Goal: Check status: Check status

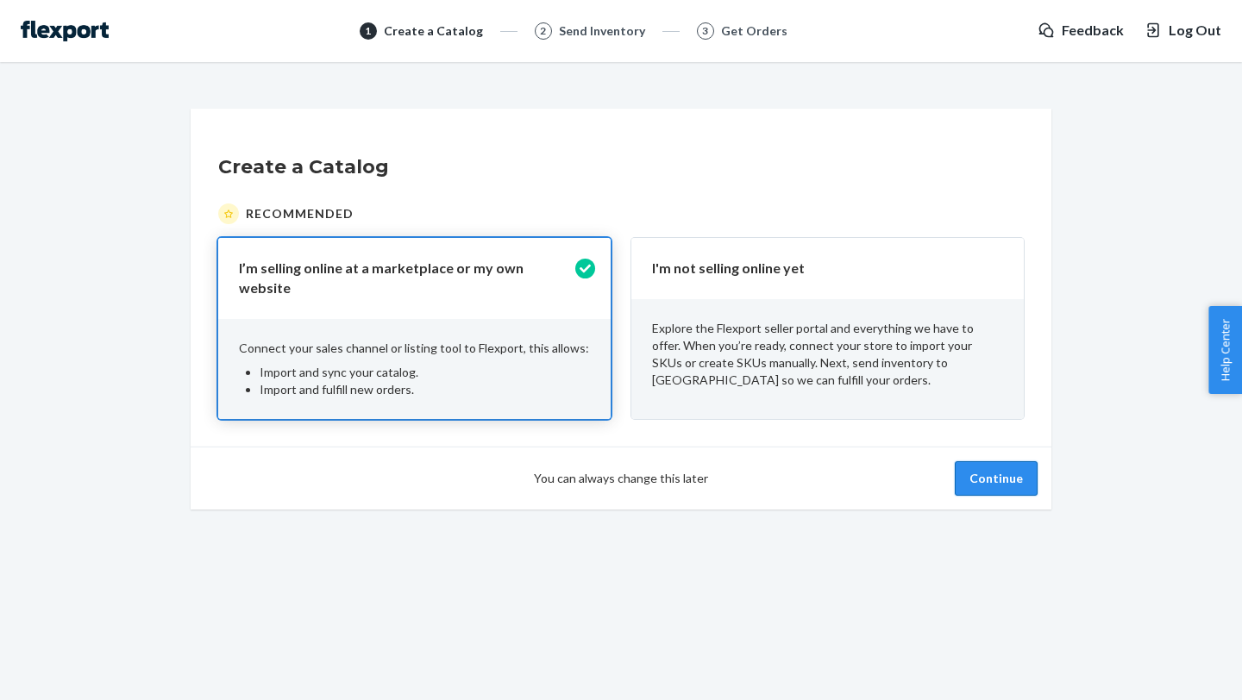
click at [979, 469] on button "Continue" at bounding box center [996, 478] width 83 height 34
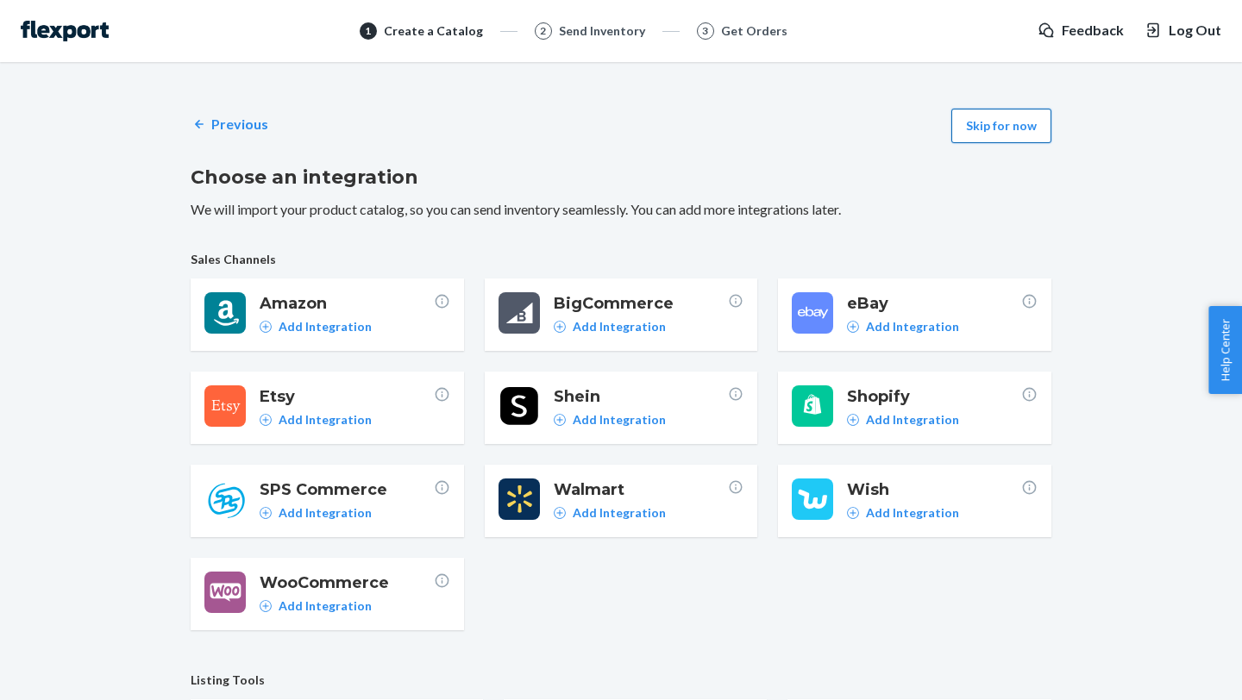
click at [989, 141] on button "Skip for now" at bounding box center [1001, 126] width 100 height 34
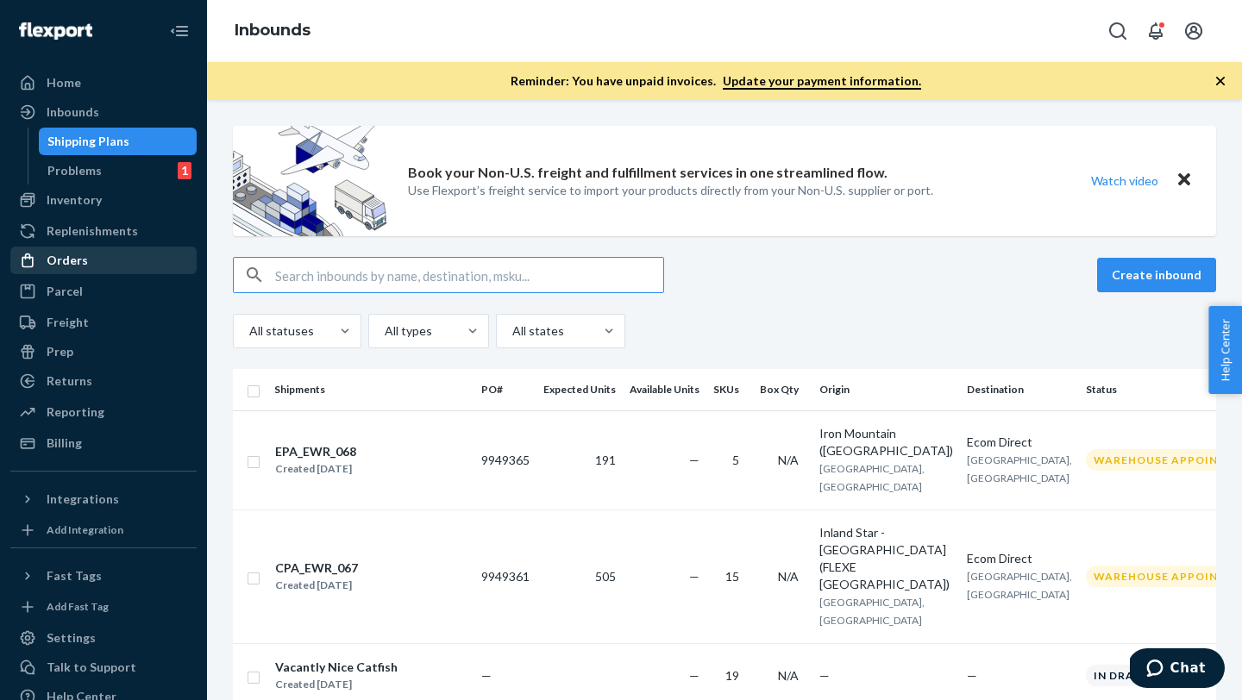
click at [97, 256] on div "Orders" at bounding box center [103, 260] width 183 height 24
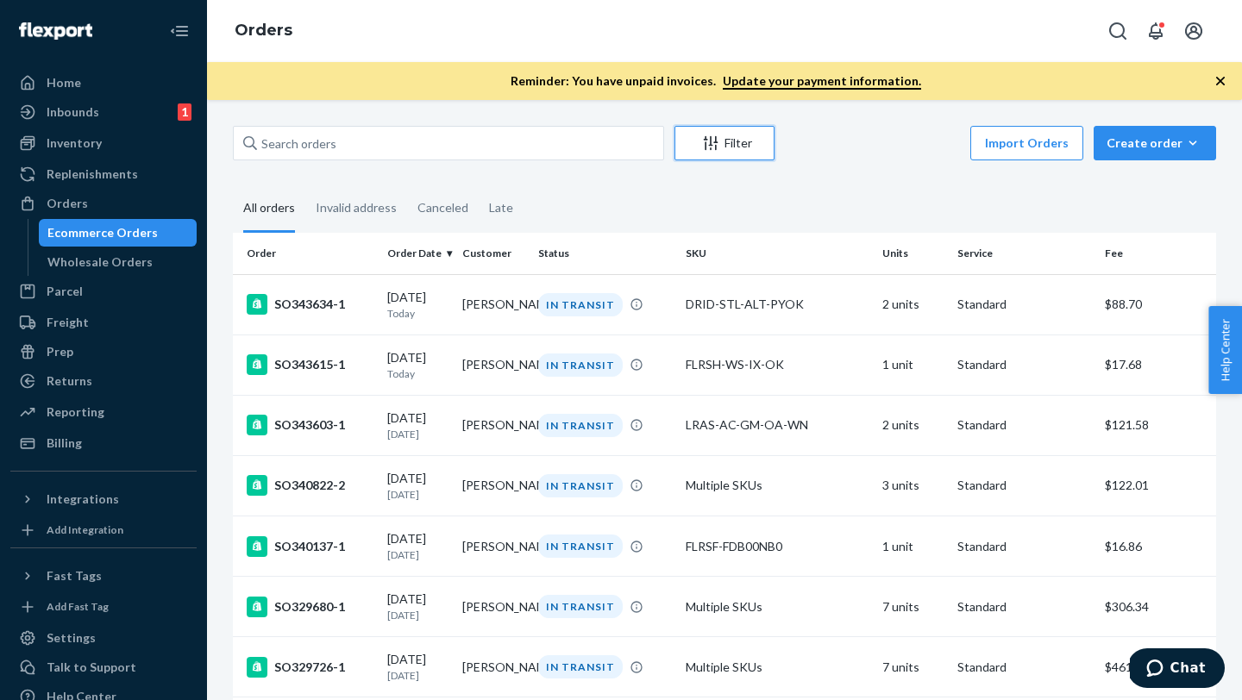
click at [735, 153] on button "Filter" at bounding box center [724, 143] width 100 height 34
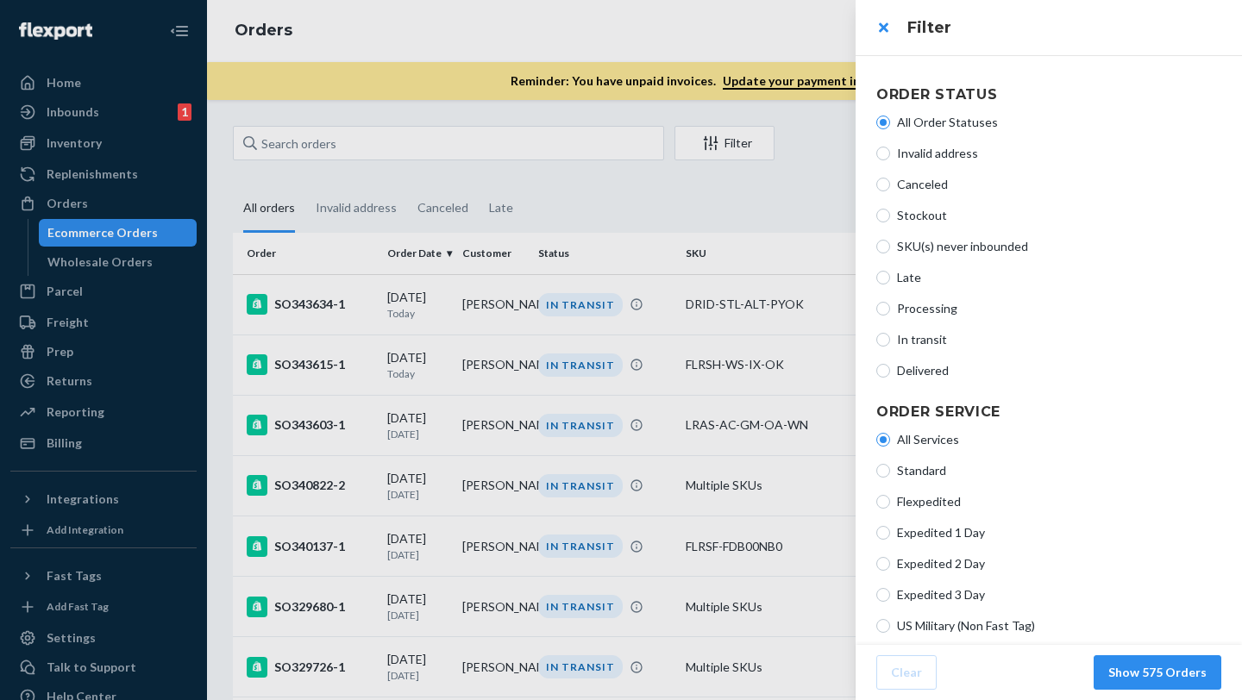
click at [808, 180] on div at bounding box center [621, 350] width 1242 height 700
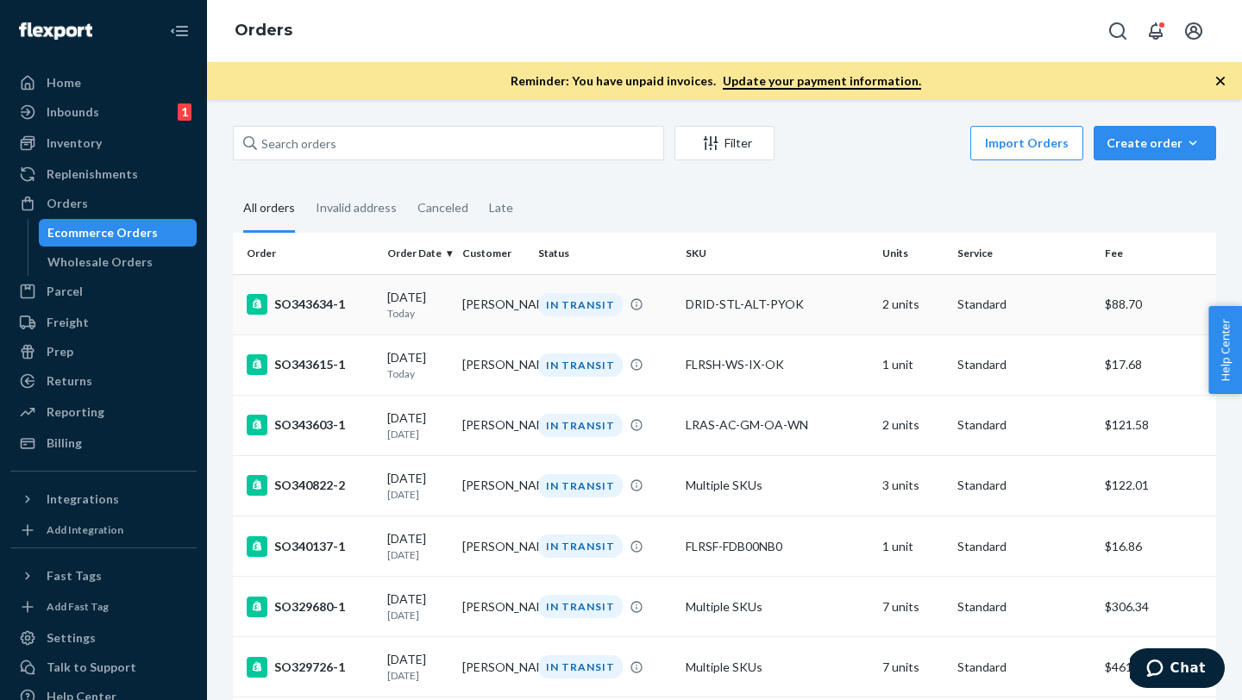
click at [319, 310] on div "SO343634-1" at bounding box center [310, 304] width 127 height 21
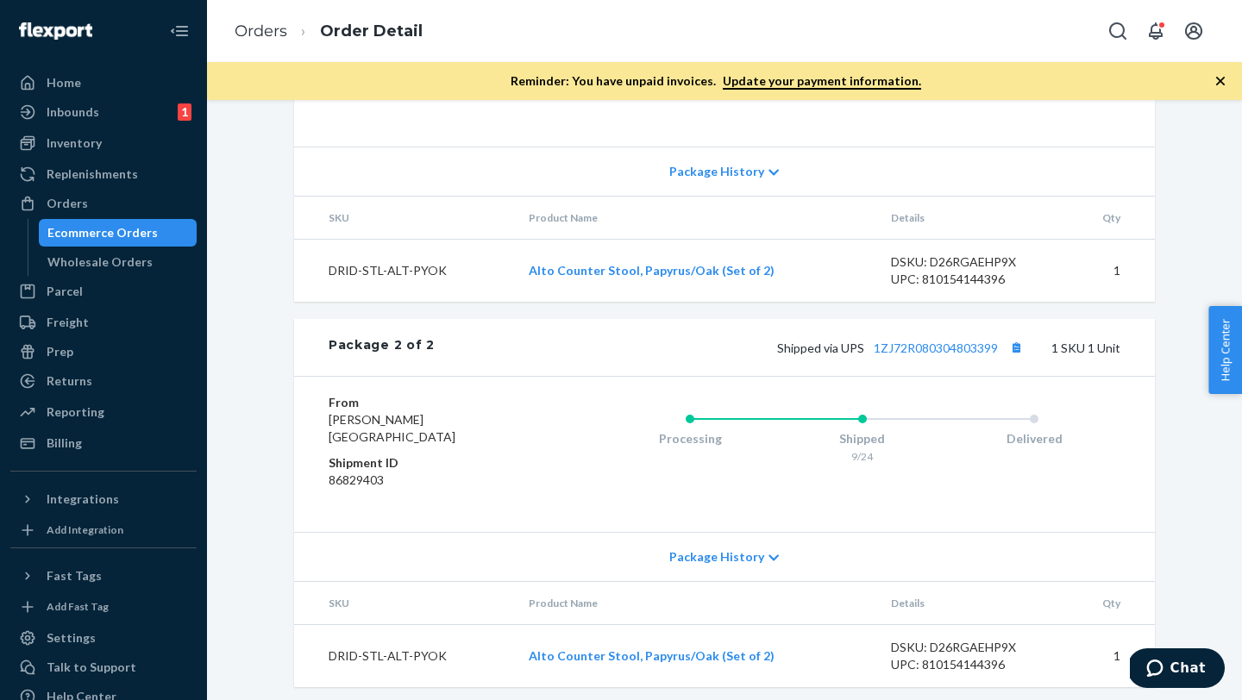
scroll to position [881, 0]
